Goal: Complete application form

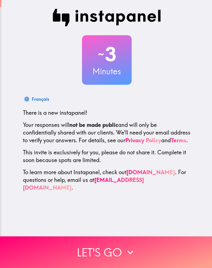
click at [87, 251] on button "Let's go" at bounding box center [106, 253] width 212 height 32
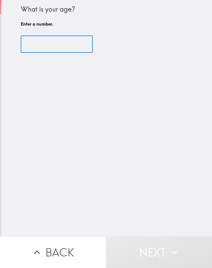
click at [69, 51] on input "number" at bounding box center [57, 44] width 72 height 17
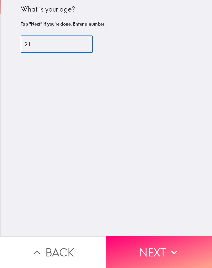
type input "21"
click at [112, 115] on div "What is your age? Tap "Next" if you're done. Enter a number. 21 ​" at bounding box center [106, 118] width 210 height 237
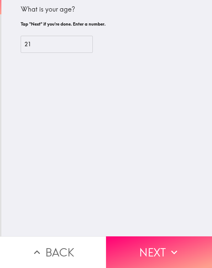
click at [154, 251] on button "Next" at bounding box center [159, 253] width 106 height 32
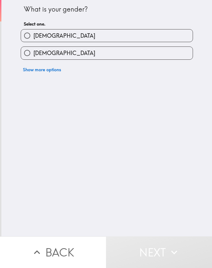
click at [137, 55] on label "[DEMOGRAPHIC_DATA]" at bounding box center [106, 53] width 171 height 12
click at [33, 55] on input "[DEMOGRAPHIC_DATA]" at bounding box center [27, 53] width 12 height 12
radio input "true"
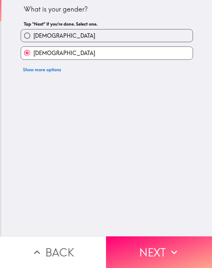
click at [147, 250] on button "Next" at bounding box center [159, 253] width 106 height 32
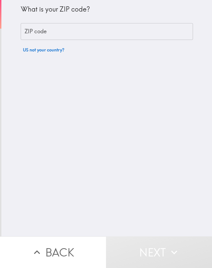
click at [139, 33] on input "ZIP code" at bounding box center [107, 31] width 172 height 17
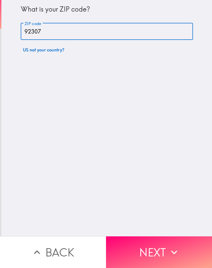
type input "92307"
click at [143, 127] on div "What is your ZIP code? ZIP code 92307 ZIP code US not your country?" at bounding box center [106, 118] width 210 height 237
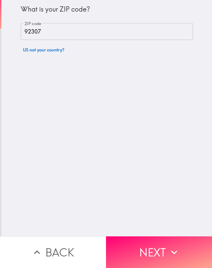
click at [162, 249] on button "Next" at bounding box center [159, 253] width 106 height 32
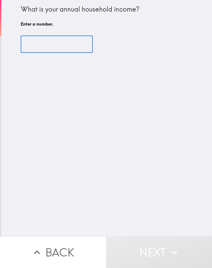
click at [29, 42] on input "number" at bounding box center [57, 44] width 72 height 17
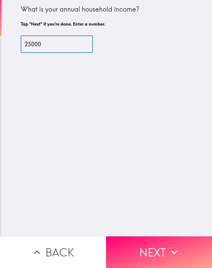
type input "25000"
click at [168, 135] on div "What is your annual household income? Tap "Next" if you're done. Enter a number…" at bounding box center [106, 118] width 210 height 237
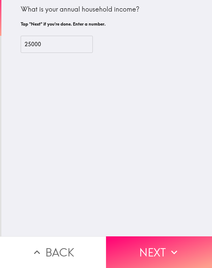
click at [161, 250] on button "Next" at bounding box center [159, 253] width 106 height 32
